Goal: Check status: Check status

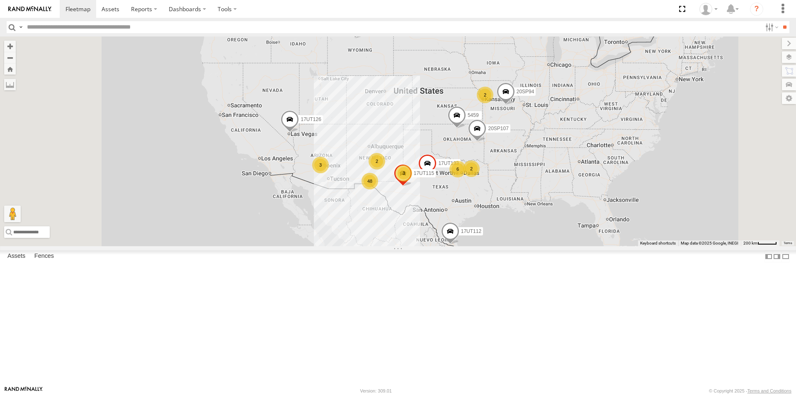
click at [120, 27] on input "text" at bounding box center [393, 27] width 738 height 12
click at [299, 133] on span at bounding box center [290, 121] width 18 height 22
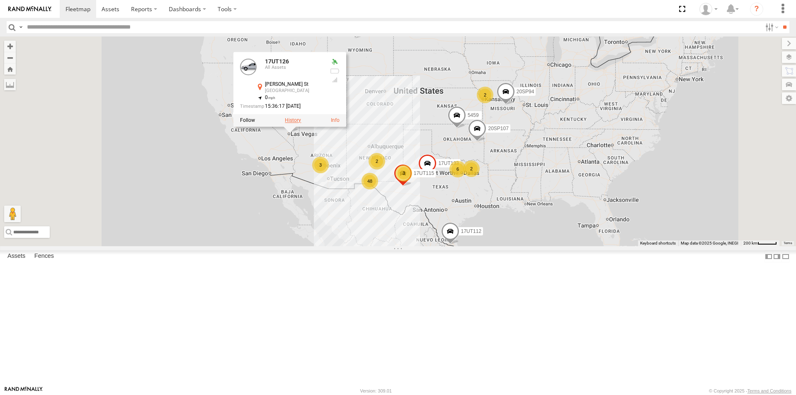
click at [301, 123] on label at bounding box center [293, 120] width 16 height 6
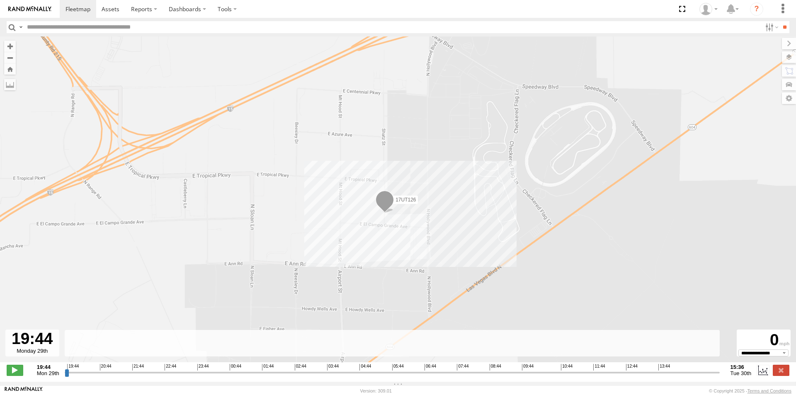
drag, startPoint x: 518, startPoint y: 266, endPoint x: 432, endPoint y: 175, distance: 125.8
click at [432, 175] on div "17UT126" at bounding box center [398, 203] width 796 height 334
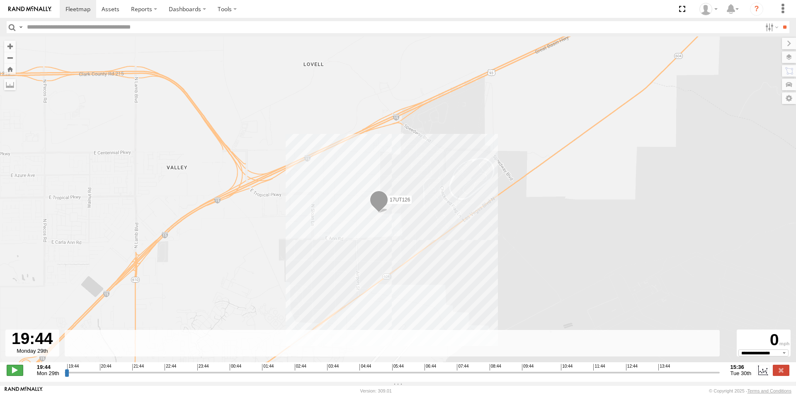
click at [11, 372] on span at bounding box center [15, 370] width 17 height 11
drag, startPoint x: 70, startPoint y: 377, endPoint x: 290, endPoint y: 381, distance: 219.2
click at [290, 376] on input "range" at bounding box center [392, 372] width 655 height 8
click at [380, 376] on input "range" at bounding box center [392, 372] width 655 height 8
click at [519, 376] on input "range" at bounding box center [392, 372] width 655 height 8
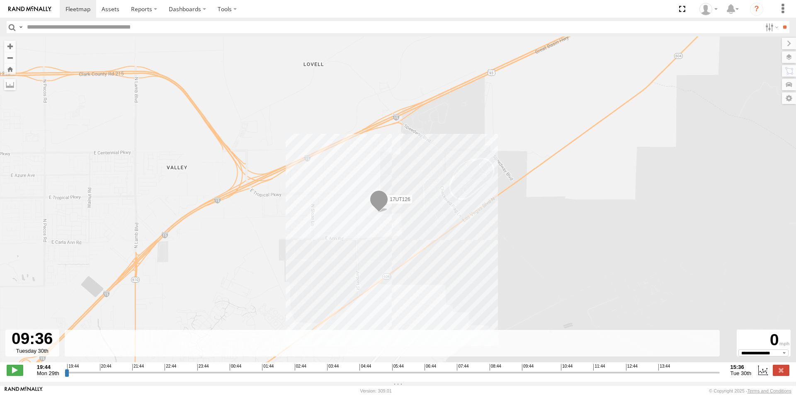
click at [633, 376] on input "range" at bounding box center [392, 372] width 655 height 8
click at [776, 356] on select "**********" at bounding box center [763, 352] width 50 height 7
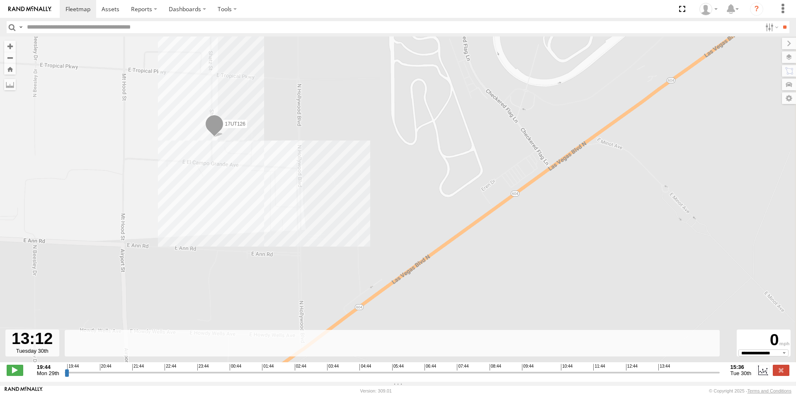
drag, startPoint x: 307, startPoint y: 281, endPoint x: 180, endPoint y: 187, distance: 158.0
click at [182, 184] on div "17UT126" at bounding box center [398, 203] width 796 height 334
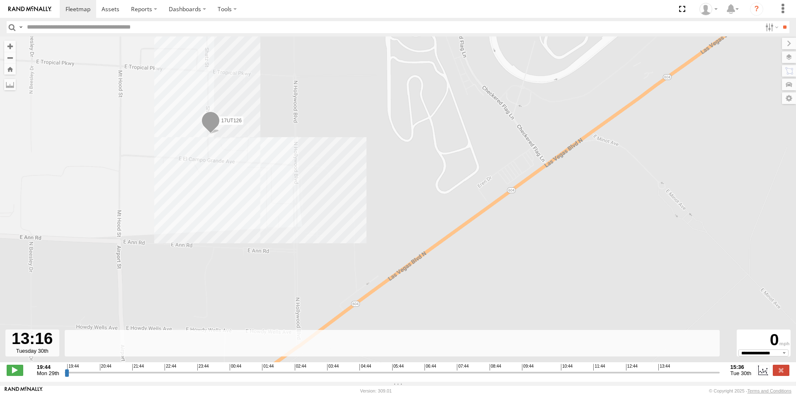
click at [707, 376] on input "range" at bounding box center [392, 372] width 655 height 8
click at [700, 376] on input "range" at bounding box center [392, 372] width 655 height 8
click at [681, 376] on input "range" at bounding box center [392, 372] width 655 height 8
click at [668, 374] on input "range" at bounding box center [392, 372] width 655 height 8
type input "**********"
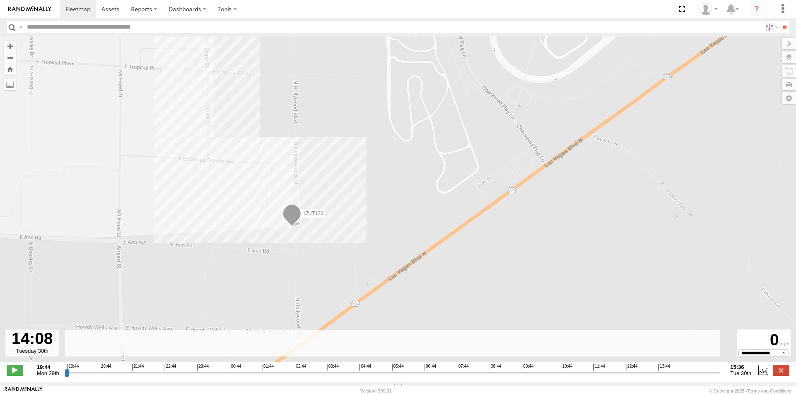
click at [718, 375] on input "range" at bounding box center [392, 372] width 655 height 8
click at [752, 356] on select "**********" at bounding box center [763, 352] width 50 height 7
select select "*****"
click at [738, 353] on select "**********" at bounding box center [763, 352] width 50 height 7
click at [16, 375] on span at bounding box center [15, 370] width 17 height 11
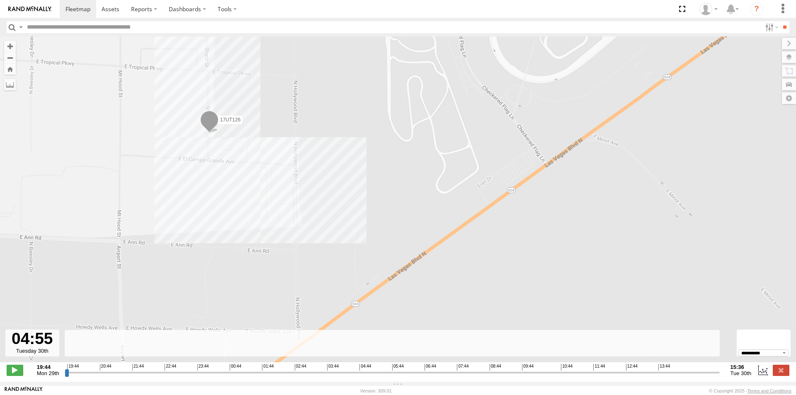
click at [367, 376] on input "range" at bounding box center [392, 372] width 655 height 8
click at [392, 373] on input "range" at bounding box center [392, 372] width 655 height 8
click at [445, 376] on input "range" at bounding box center [392, 372] width 655 height 8
click at [474, 376] on input "range" at bounding box center [392, 372] width 655 height 8
click at [549, 376] on input "range" at bounding box center [392, 372] width 655 height 8
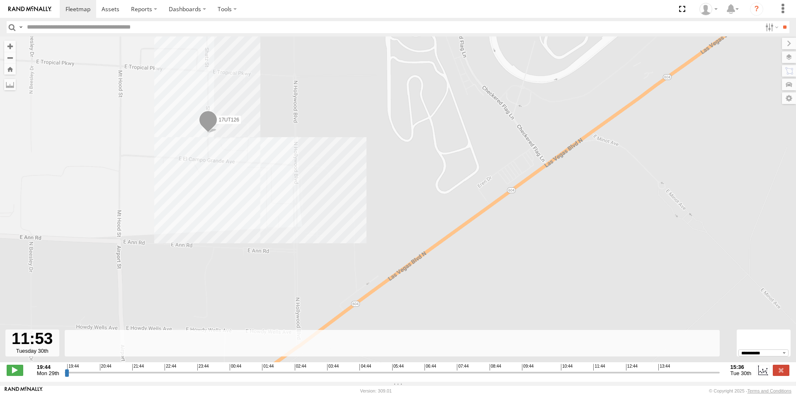
click at [595, 376] on input "range" at bounding box center [392, 372] width 655 height 8
click at [634, 376] on input "range" at bounding box center [392, 372] width 655 height 8
click at [674, 376] on input "range" at bounding box center [392, 372] width 655 height 8
click at [666, 376] on input "range" at bounding box center [392, 372] width 655 height 8
click at [657, 376] on input "range" at bounding box center [392, 372] width 655 height 8
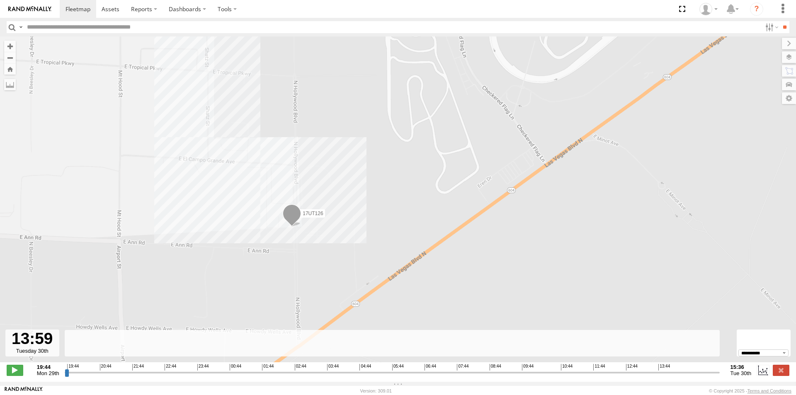
click at [658, 376] on input "range" at bounding box center [392, 372] width 655 height 8
click at [16, 375] on span at bounding box center [15, 370] width 17 height 11
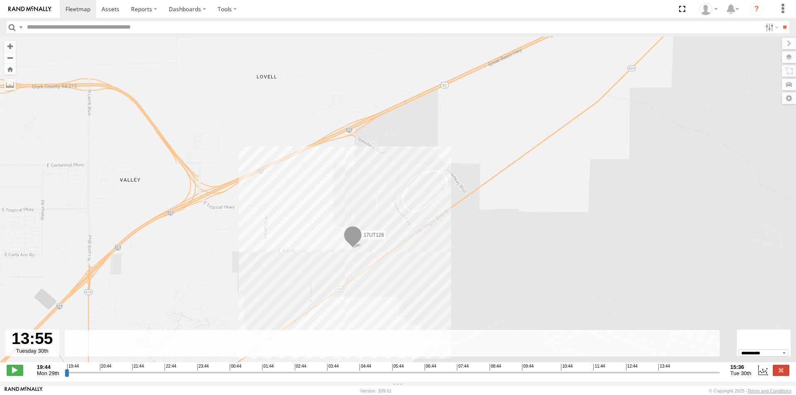
drag, startPoint x: 297, startPoint y: 293, endPoint x: 313, endPoint y: 262, distance: 35.0
click at [313, 262] on div "17UT126" at bounding box center [398, 203] width 796 height 334
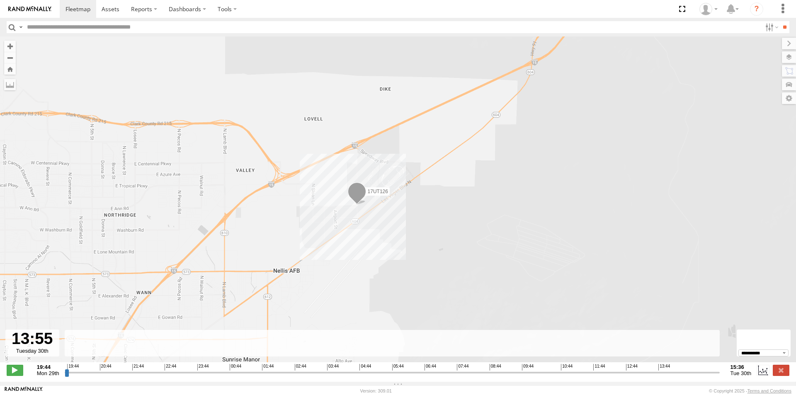
drag, startPoint x: 292, startPoint y: 294, endPoint x: 316, endPoint y: 242, distance: 56.9
click at [316, 242] on div "17UT126" at bounding box center [398, 203] width 796 height 334
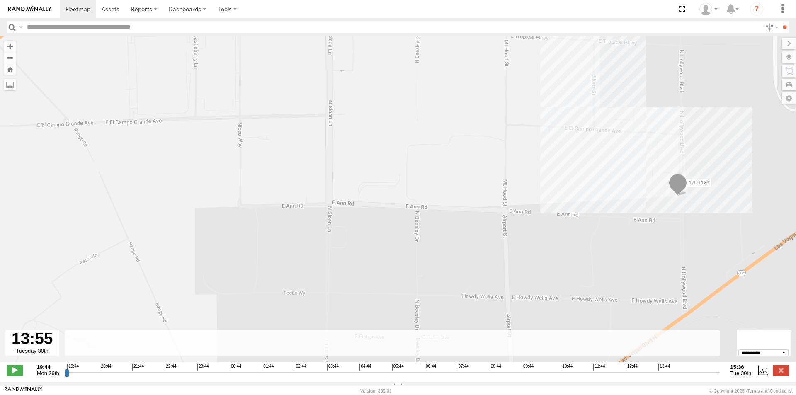
click at [404, 208] on div "17UT126" at bounding box center [398, 203] width 796 height 334
click at [404, 217] on div "17UT126" at bounding box center [398, 203] width 796 height 334
click at [793, 56] on label at bounding box center [780, 57] width 30 height 12
click at [0, 0] on label "Basemaps" at bounding box center [0, 0] width 0 height 0
click at [0, 0] on span "Satellite + Roadmap" at bounding box center [0, 0] width 0 height 0
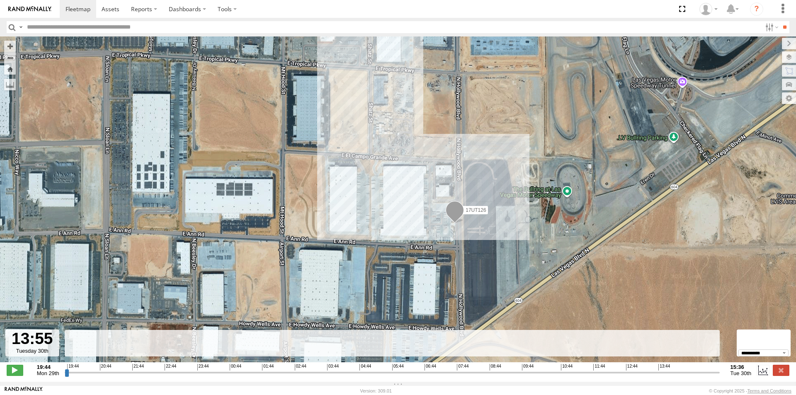
drag, startPoint x: 583, startPoint y: 229, endPoint x: 360, endPoint y: 254, distance: 225.2
click at [360, 254] on div "17UT126" at bounding box center [398, 203] width 796 height 334
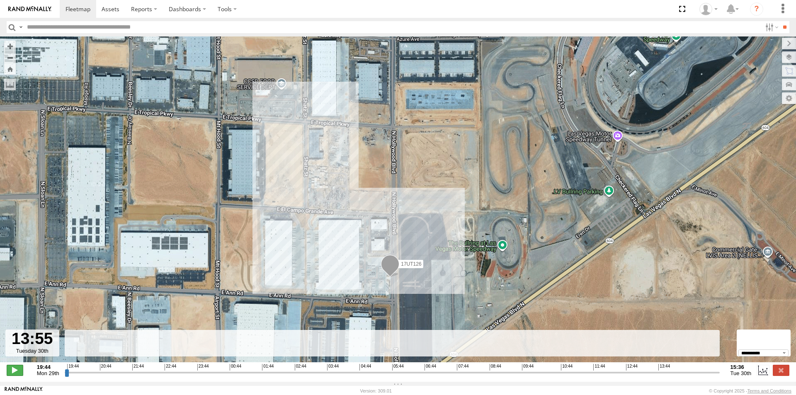
click at [16, 372] on span at bounding box center [15, 370] width 17 height 11
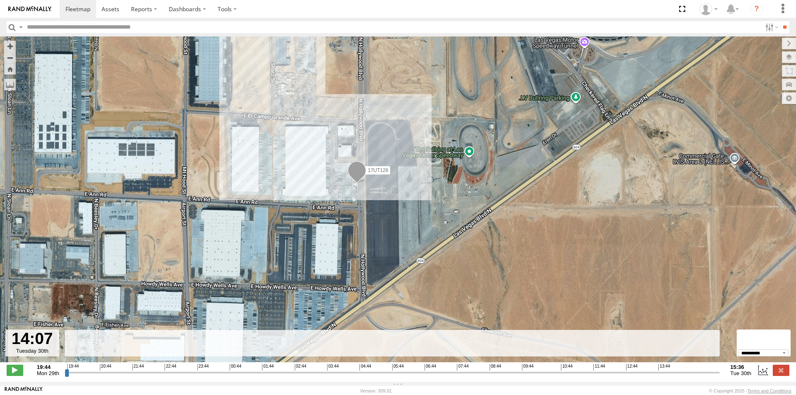
drag, startPoint x: 427, startPoint y: 258, endPoint x: 390, endPoint y: 195, distance: 73.2
click at [390, 195] on div "17UT126" at bounding box center [398, 203] width 796 height 334
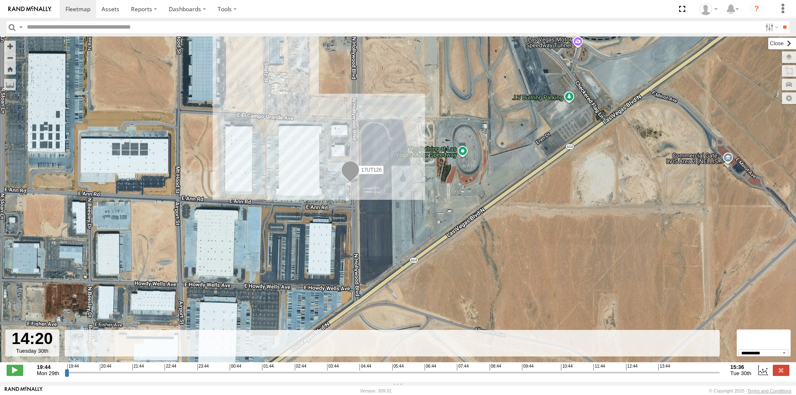
click at [768, 46] on label at bounding box center [782, 44] width 28 height 12
click at [784, 356] on select "**********" at bounding box center [763, 352] width 50 height 7
click at [700, 376] on input "range" at bounding box center [392, 372] width 655 height 8
click at [710, 375] on input "range" at bounding box center [392, 372] width 655 height 8
click at [715, 375] on input "range" at bounding box center [392, 372] width 655 height 8
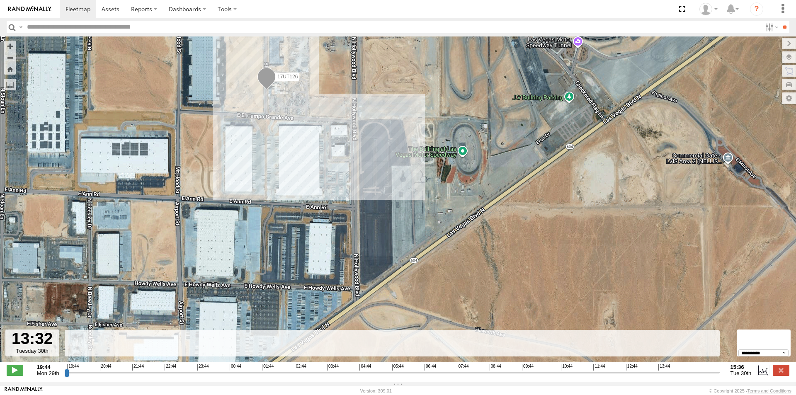
click at [649, 374] on input "range" at bounding box center [392, 372] width 655 height 8
click at [635, 374] on input "range" at bounding box center [392, 372] width 655 height 8
click at [643, 374] on input "range" at bounding box center [392, 372] width 655 height 8
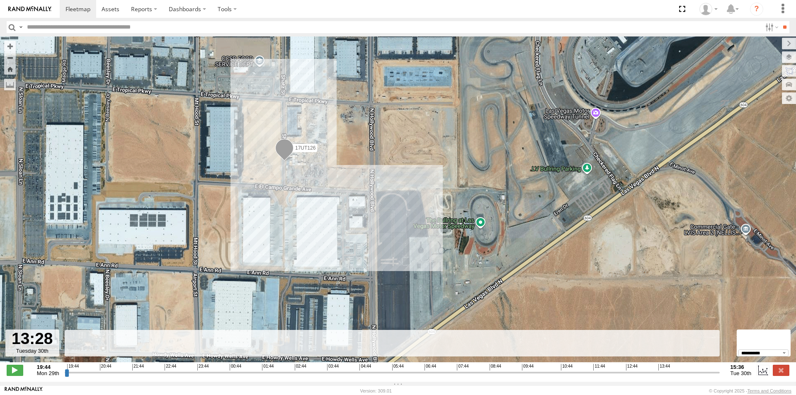
drag, startPoint x: 553, startPoint y: 256, endPoint x: 416, endPoint y: 198, distance: 148.2
click at [416, 198] on div "17UT126" at bounding box center [398, 203] width 796 height 334
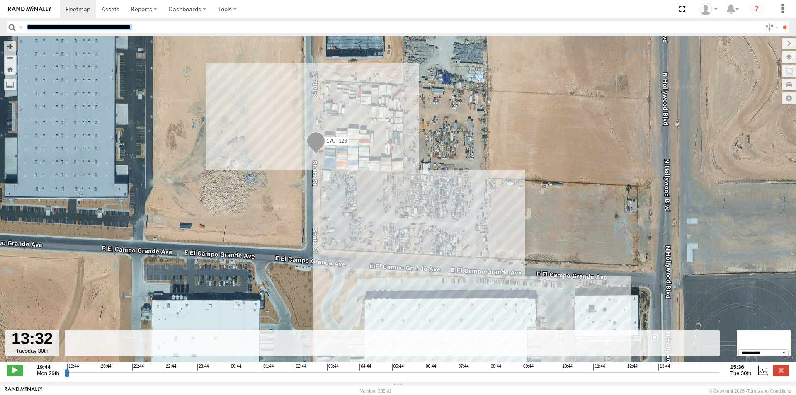
drag, startPoint x: 593, startPoint y: 281, endPoint x: 137, endPoint y: -17, distance: 544.4
click at [137, 0] on html at bounding box center [398, 197] width 796 height 395
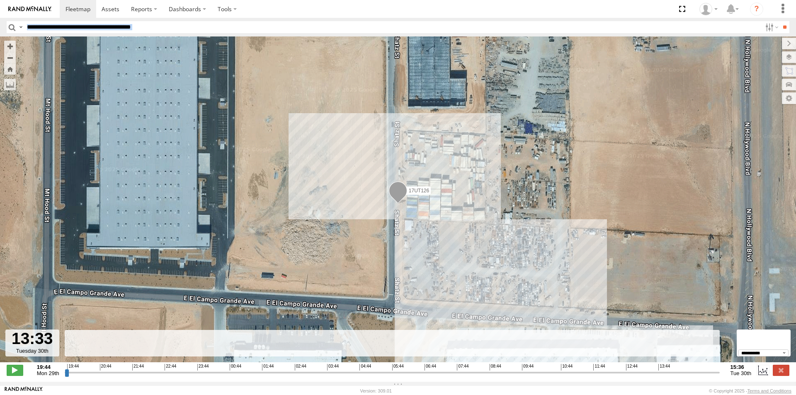
drag, startPoint x: 526, startPoint y: 206, endPoint x: 281, endPoint y: 80, distance: 274.6
click at [288, 82] on div "17UT126" at bounding box center [398, 203] width 796 height 334
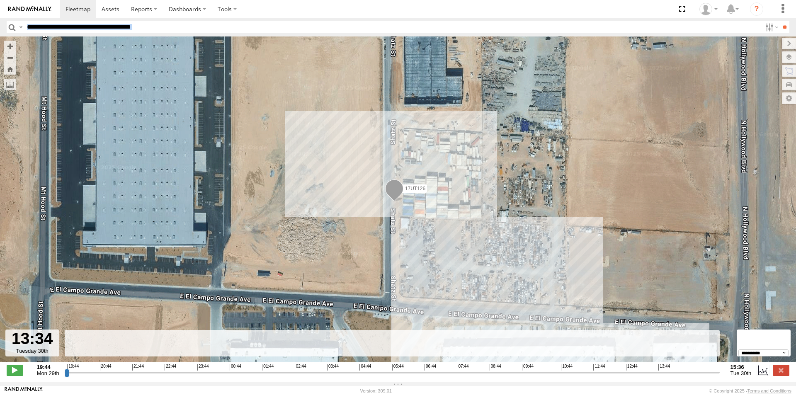
drag, startPoint x: 457, startPoint y: 253, endPoint x: 237, endPoint y: 145, distance: 245.9
click at [256, 151] on div "17UT126" at bounding box center [398, 203] width 796 height 334
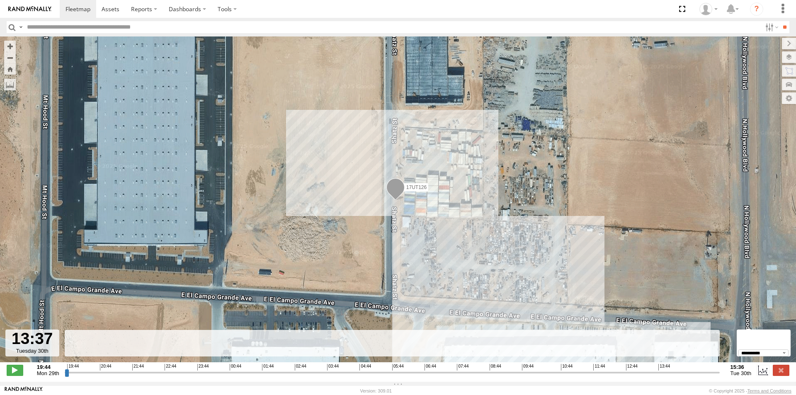
drag, startPoint x: 363, startPoint y: 280, endPoint x: 234, endPoint y: 86, distance: 232.6
click at [234, 86] on div "17UT126" at bounding box center [398, 203] width 796 height 334
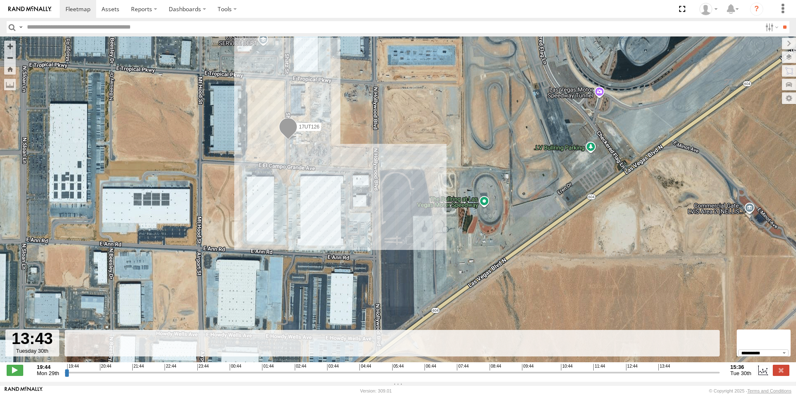
drag, startPoint x: 742, startPoint y: 271, endPoint x: 454, endPoint y: 134, distance: 318.8
click at [454, 134] on div "17UT126" at bounding box center [398, 203] width 796 height 334
click at [517, 376] on input "range" at bounding box center [392, 372] width 655 height 8
click at [107, 373] on input "range" at bounding box center [392, 372] width 655 height 8
click at [67, 376] on input "range" at bounding box center [392, 372] width 655 height 8
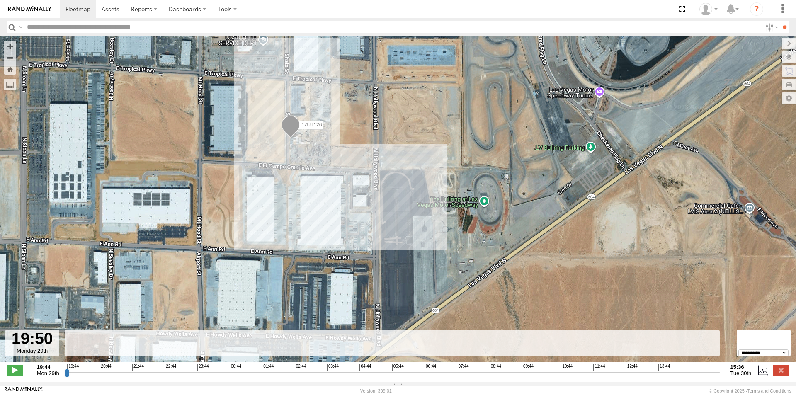
click at [92, 375] on input "range" at bounding box center [392, 372] width 655 height 8
click at [122, 376] on input "range" at bounding box center [392, 372] width 655 height 8
click at [137, 380] on div "**********" at bounding box center [398, 370] width 796 height 17
click at [164, 375] on input "range" at bounding box center [392, 372] width 655 height 8
click at [197, 376] on input "range" at bounding box center [392, 372] width 655 height 8
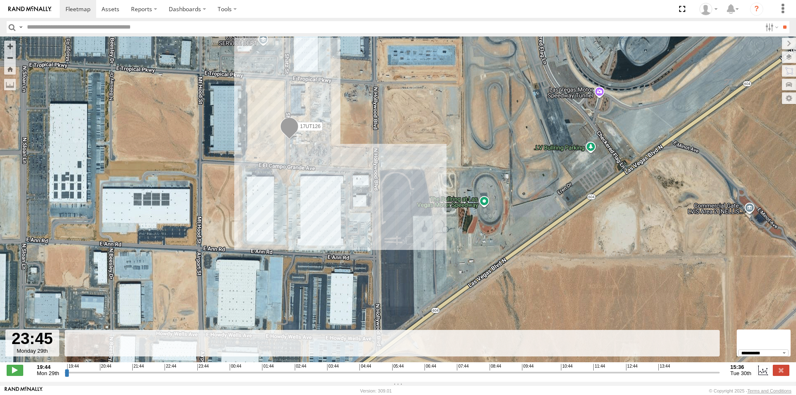
click at [265, 376] on input "range" at bounding box center [392, 372] width 655 height 8
click at [311, 376] on input "range" at bounding box center [392, 372] width 655 height 8
click at [350, 376] on input "range" at bounding box center [392, 372] width 655 height 8
click at [398, 375] on input "range" at bounding box center [392, 372] width 655 height 8
click at [490, 376] on input "range" at bounding box center [392, 372] width 655 height 8
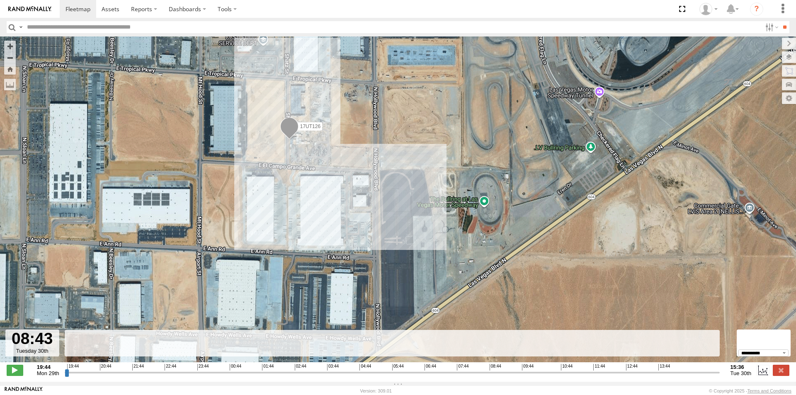
click at [571, 376] on input "range" at bounding box center [392, 372] width 655 height 8
click at [609, 376] on input "range" at bounding box center [392, 372] width 655 height 8
click at [624, 376] on input "range" at bounding box center [392, 372] width 655 height 8
click at [635, 376] on input "range" at bounding box center [392, 372] width 655 height 8
click at [651, 376] on input "range" at bounding box center [392, 372] width 655 height 8
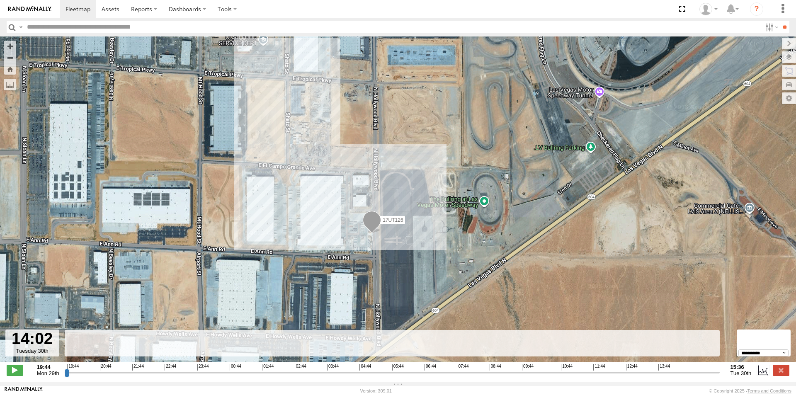
click at [665, 376] on input "range" at bounding box center [392, 372] width 655 height 8
click at [684, 375] on input "range" at bounding box center [392, 372] width 655 height 8
click at [692, 375] on input "range" at bounding box center [392, 372] width 655 height 8
click at [705, 376] on input "range" at bounding box center [392, 372] width 655 height 8
click at [692, 375] on input "range" at bounding box center [392, 372] width 655 height 8
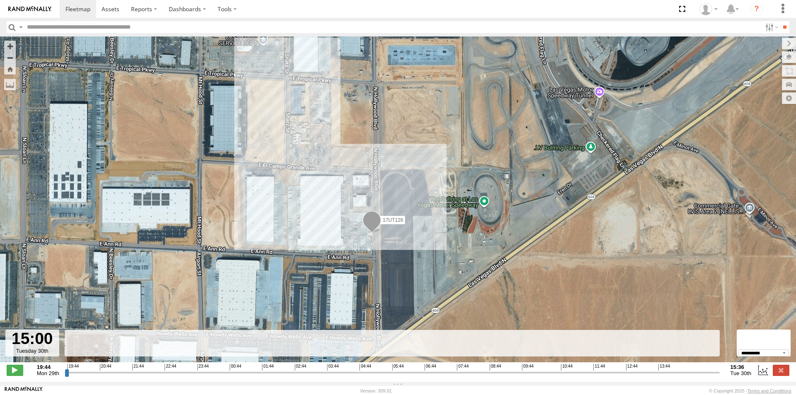
click at [701, 376] on input "range" at bounding box center [392, 372] width 655 height 8
type input "**********"
